Goal: Transaction & Acquisition: Subscribe to service/newsletter

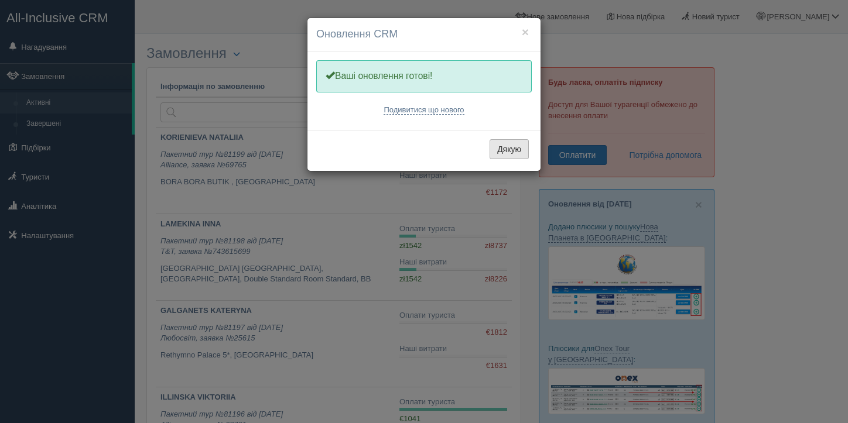
click at [516, 153] on button "Дякую" at bounding box center [508, 149] width 39 height 20
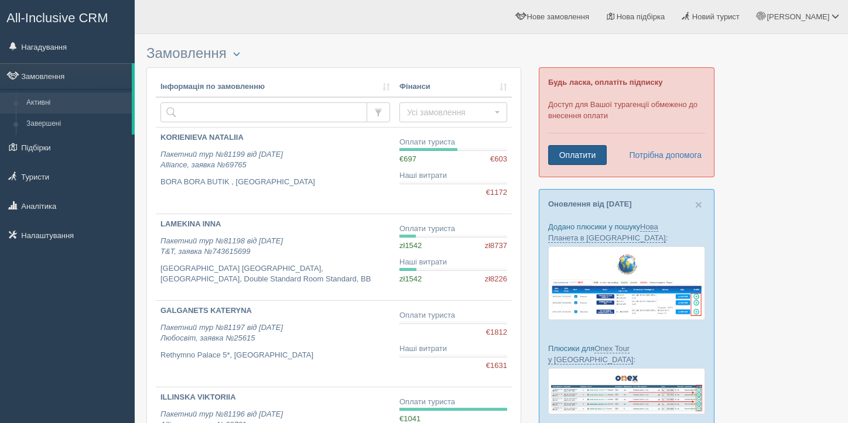
click at [573, 154] on link "Оплатити" at bounding box center [577, 155] width 59 height 20
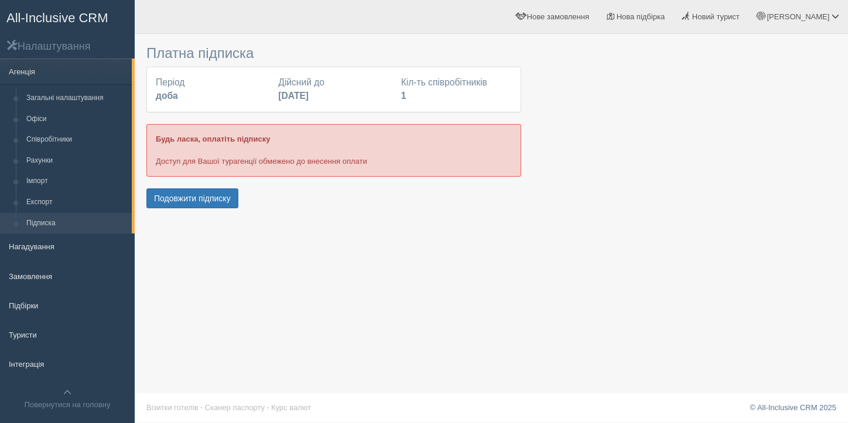
click at [201, 93] on div "Період доба" at bounding box center [211, 89] width 122 height 27
click at [210, 203] on button "Подовжити підписку" at bounding box center [192, 199] width 92 height 20
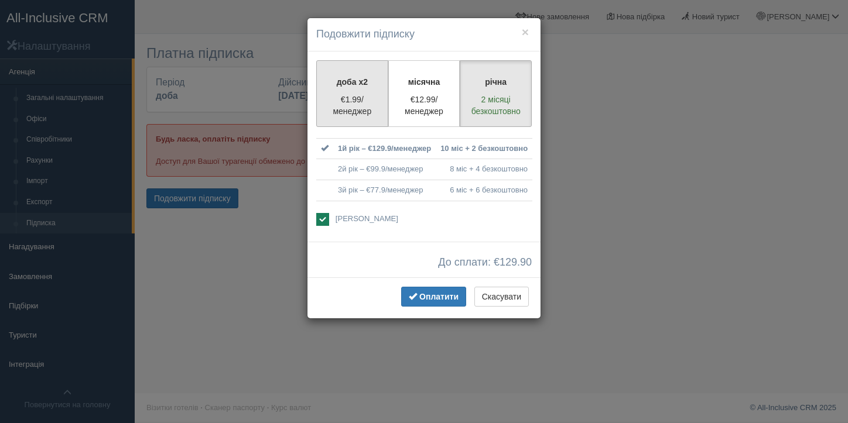
click at [333, 100] on p "€1.99/менеджер" at bounding box center [352, 105] width 57 height 23
radio input "true"
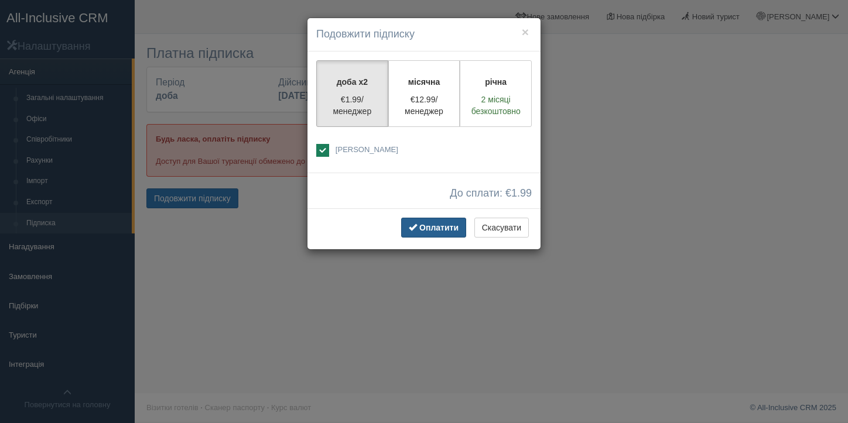
click at [418, 232] on button "Оплатити" at bounding box center [433, 228] width 65 height 20
